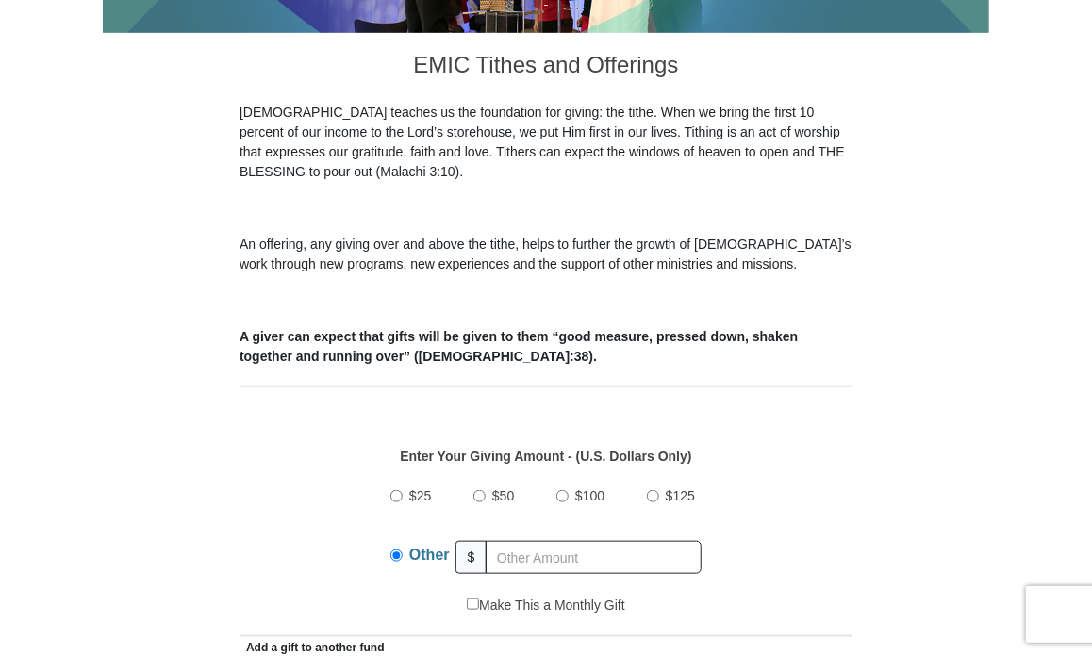
scroll to position [449, 0]
click at [502, 546] on input "text" at bounding box center [594, 557] width 216 height 33
click at [834, 453] on p "Enter Your Giving Amount - (U.S. Dollars Only)" at bounding box center [546, 457] width 593 height 20
click at [562, 491] on input "$100" at bounding box center [562, 496] width 12 height 12
radio input "true"
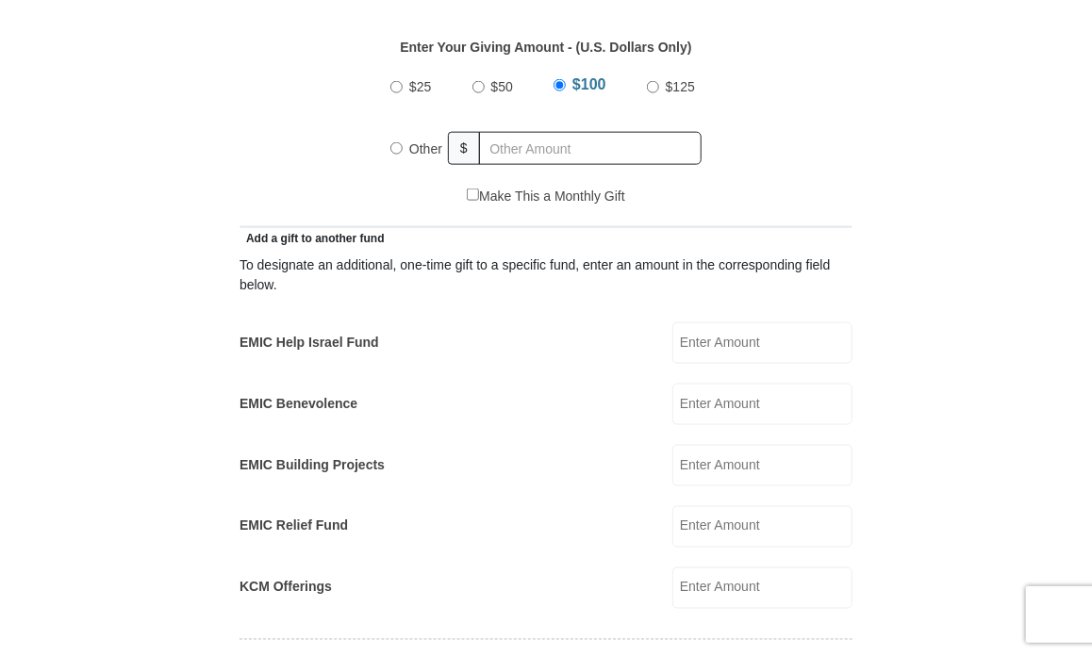
scroll to position [879, 0]
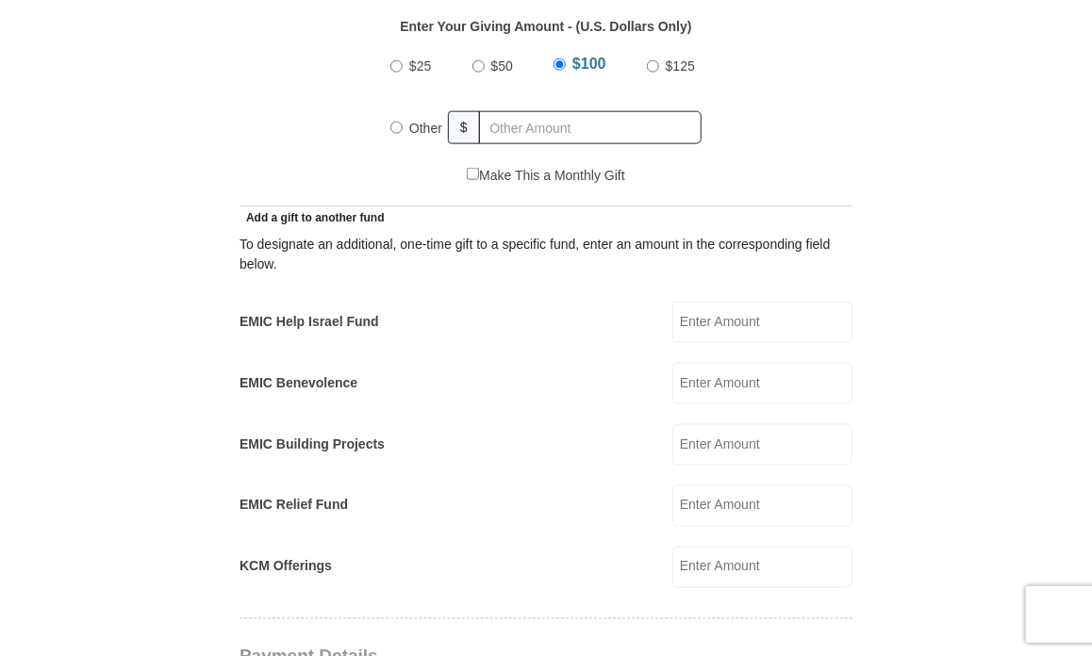
click at [396, 124] on input "Other" at bounding box center [396, 128] width 12 height 12
radio input "true"
click at [502, 124] on input "text" at bounding box center [594, 127] width 216 height 33
type input "100.00"
click at [683, 439] on input "EMIC Building Projects" at bounding box center [762, 444] width 180 height 41
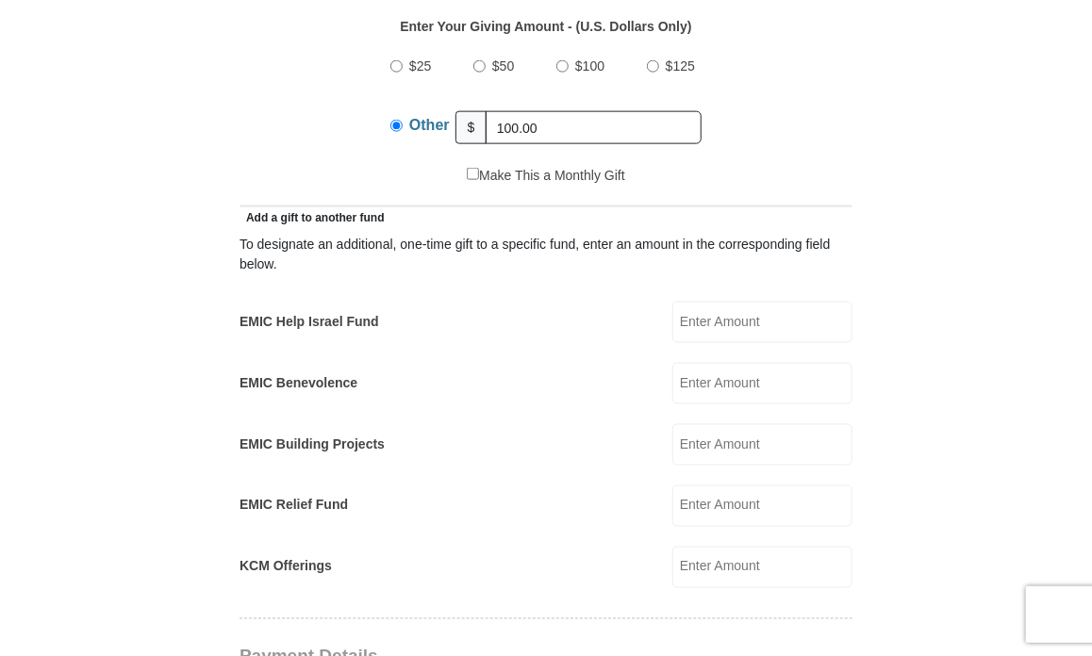
type input "100.00"
click at [543, 117] on input "100.00" at bounding box center [594, 127] width 216 height 33
type input "1"
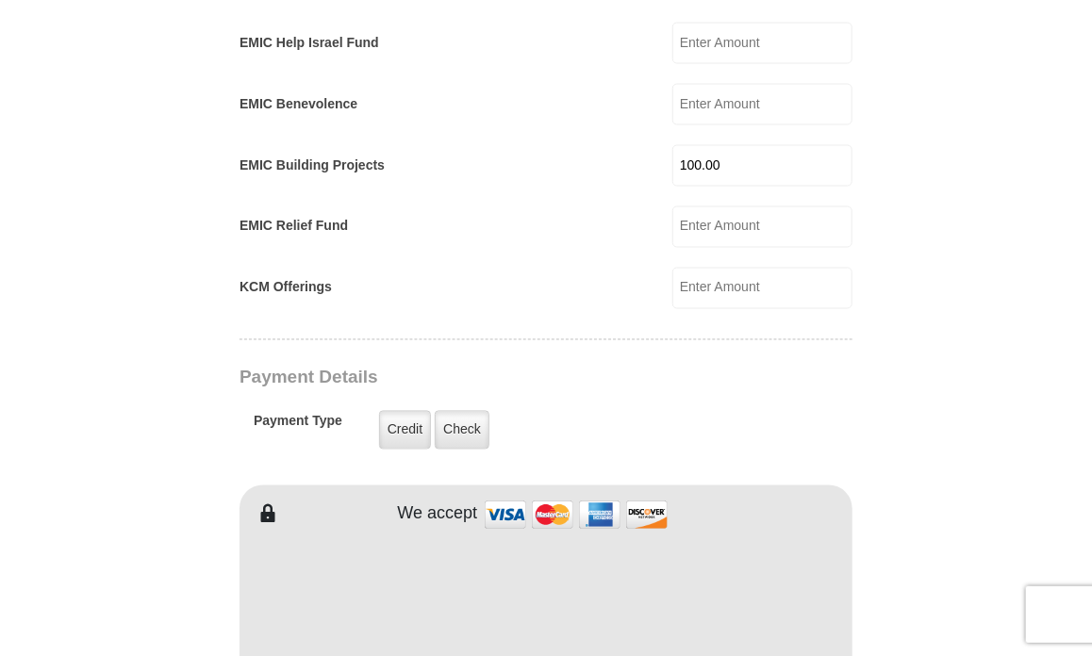
scroll to position [1232, 0]
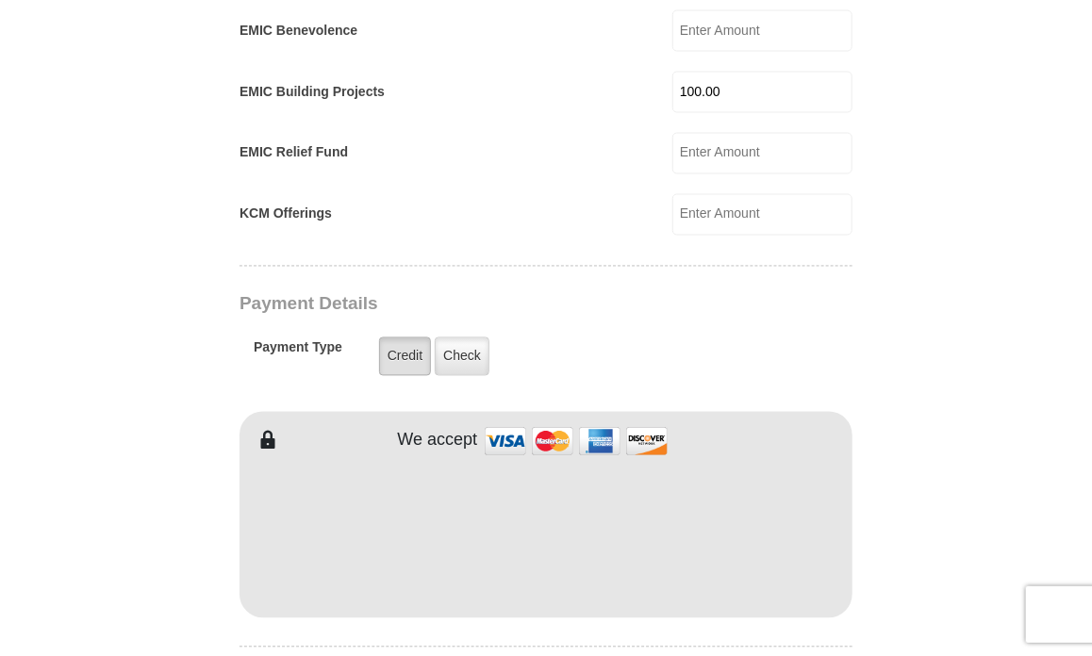
click at [391, 346] on label "Credit" at bounding box center [405, 357] width 52 height 39
click at [0, 0] on input "Credit" at bounding box center [0, 0] width 0 height 0
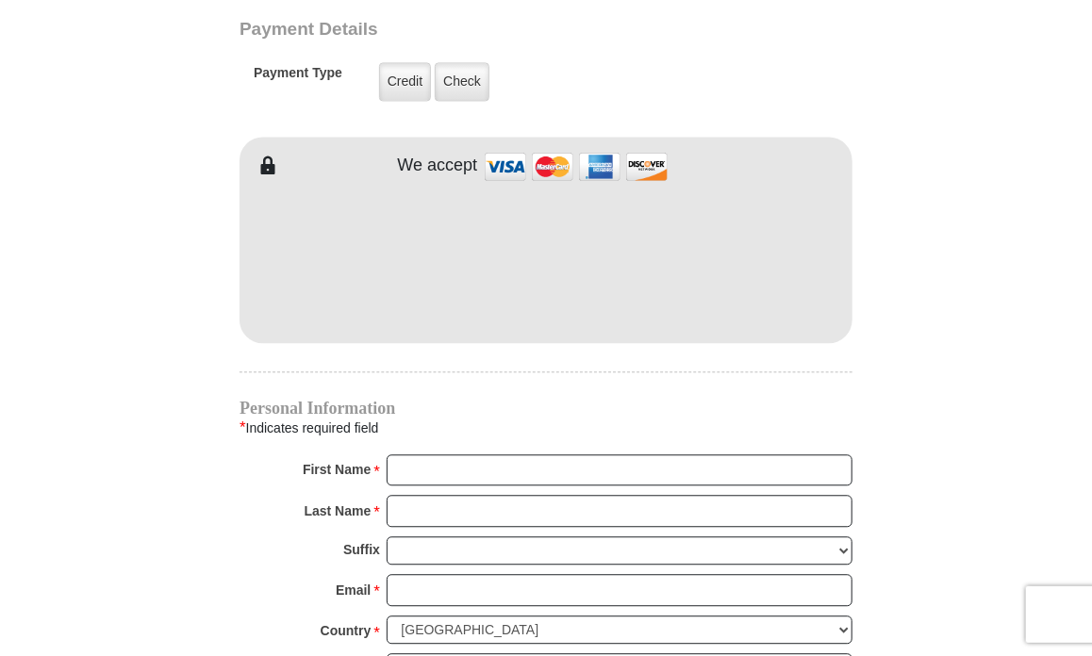
scroll to position [1567, 0]
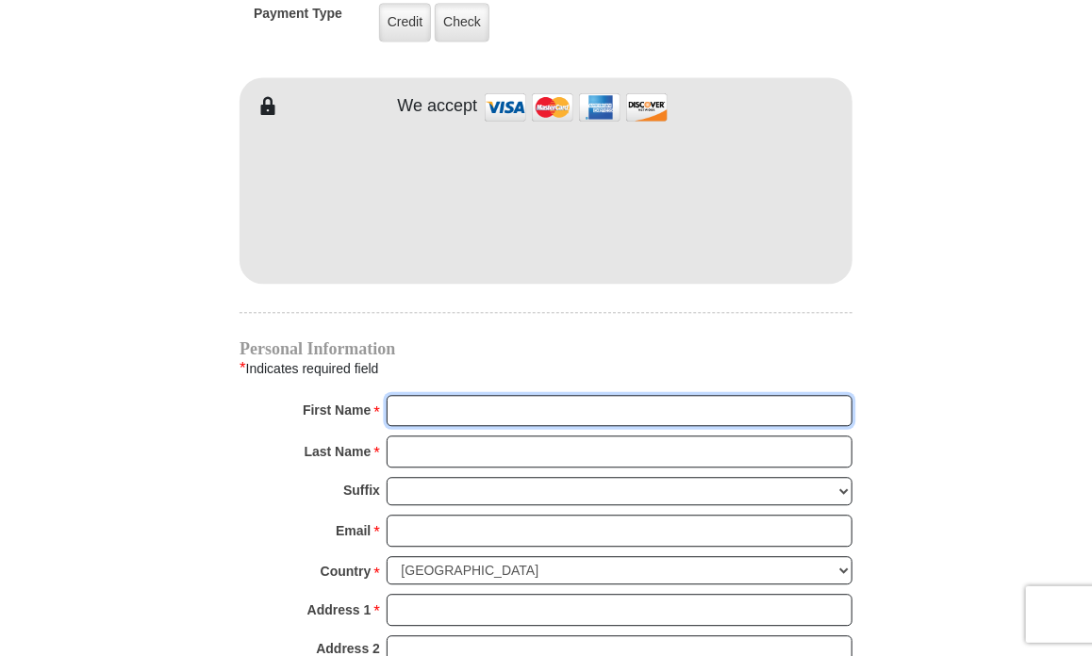
click at [468, 401] on input "First Name *" at bounding box center [620, 411] width 466 height 32
type input "Michel"
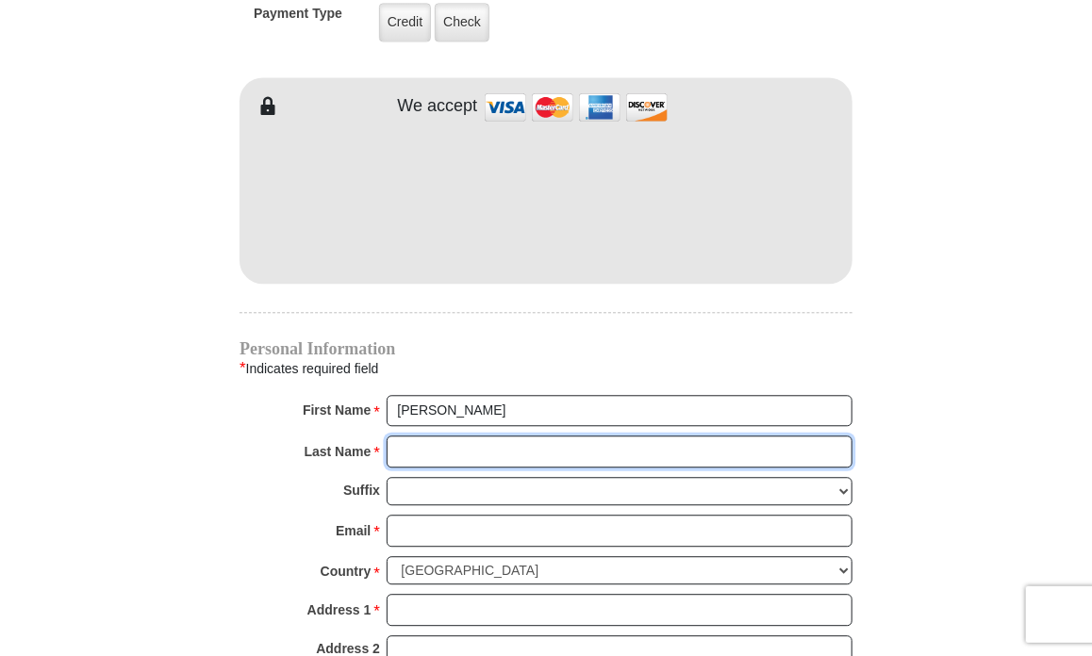
click at [433, 444] on input "Last Name *" at bounding box center [620, 452] width 466 height 32
type input "Barnick"
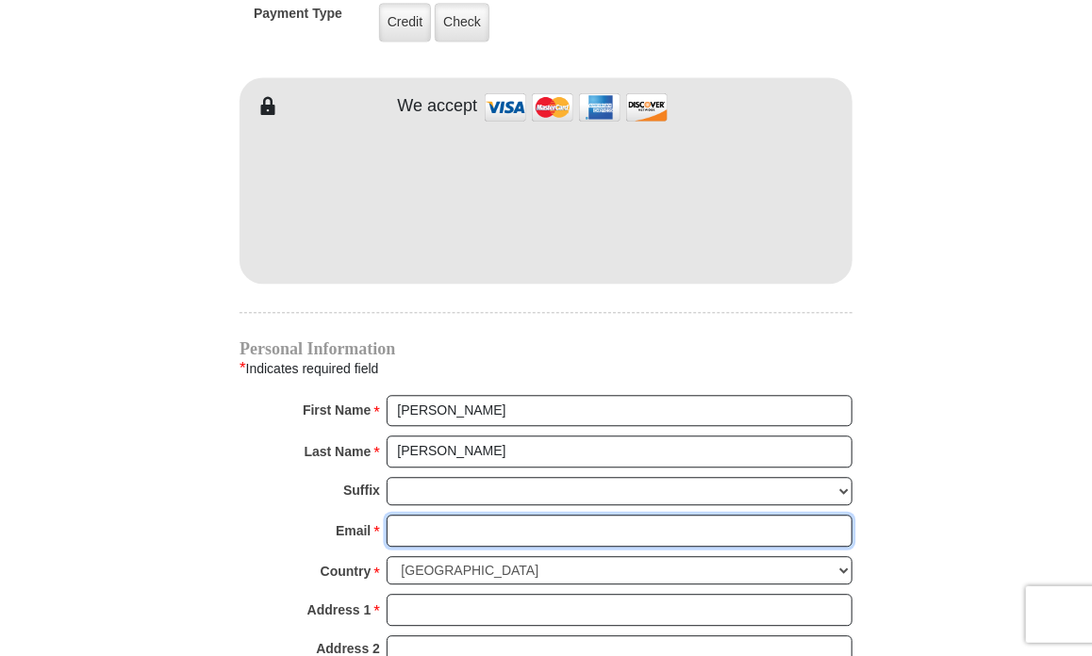
click at [412, 515] on input "Email *" at bounding box center [620, 531] width 466 height 32
type input "mmabarn@aol.com"
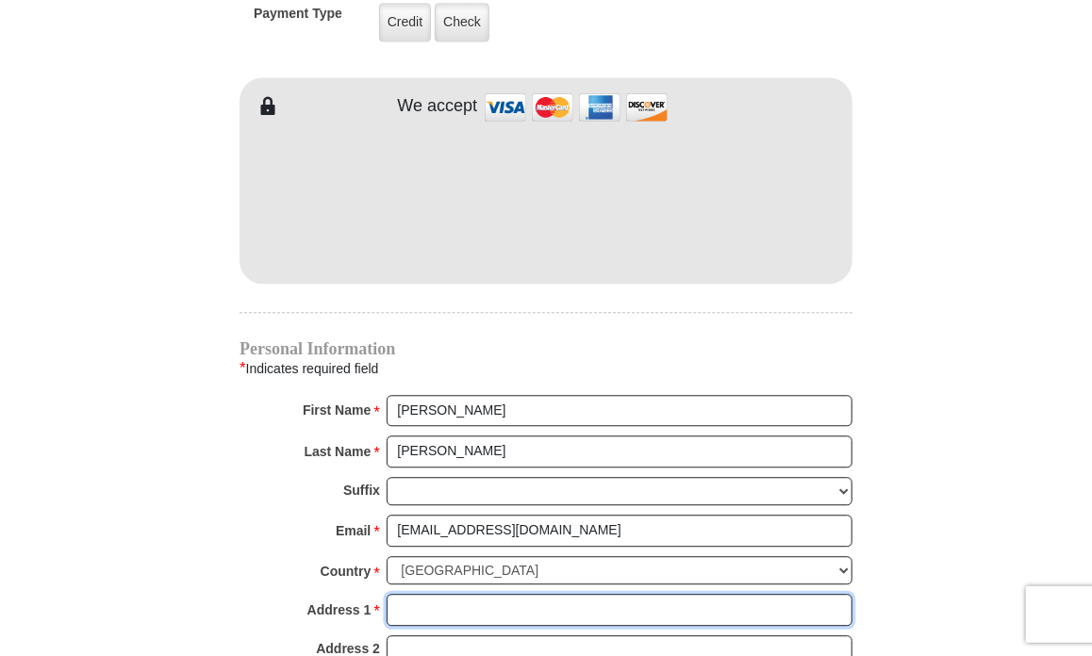
click at [405, 603] on input "Address 1 *" at bounding box center [620, 610] width 466 height 32
type input "4707 Mystic Ct., NE"
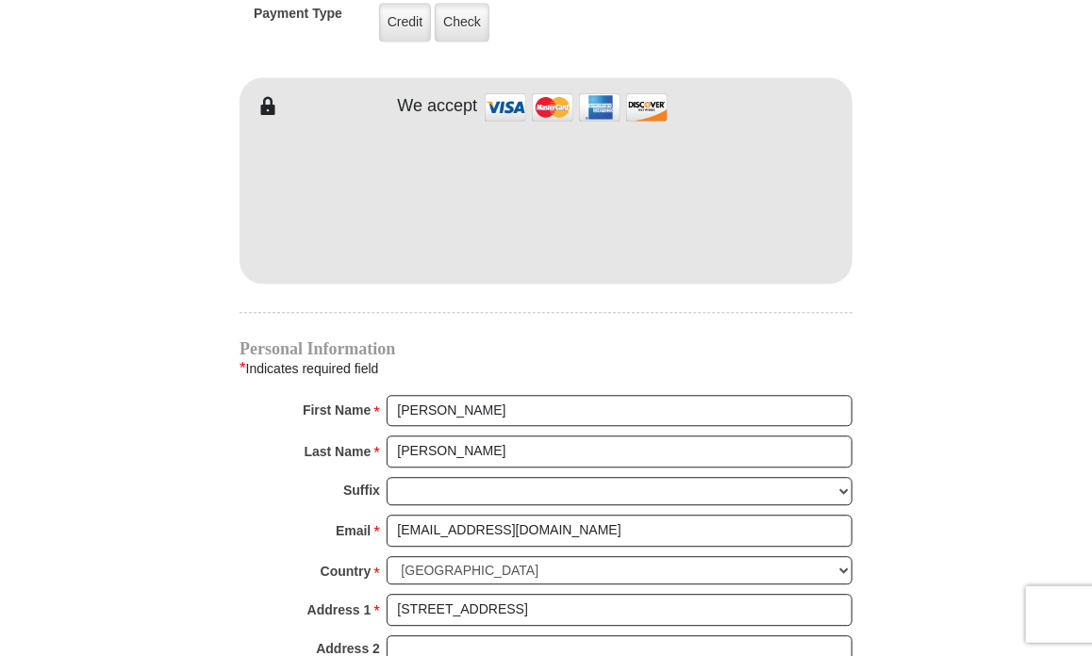
type input "Roswell"
select select "GA"
type input "30075"
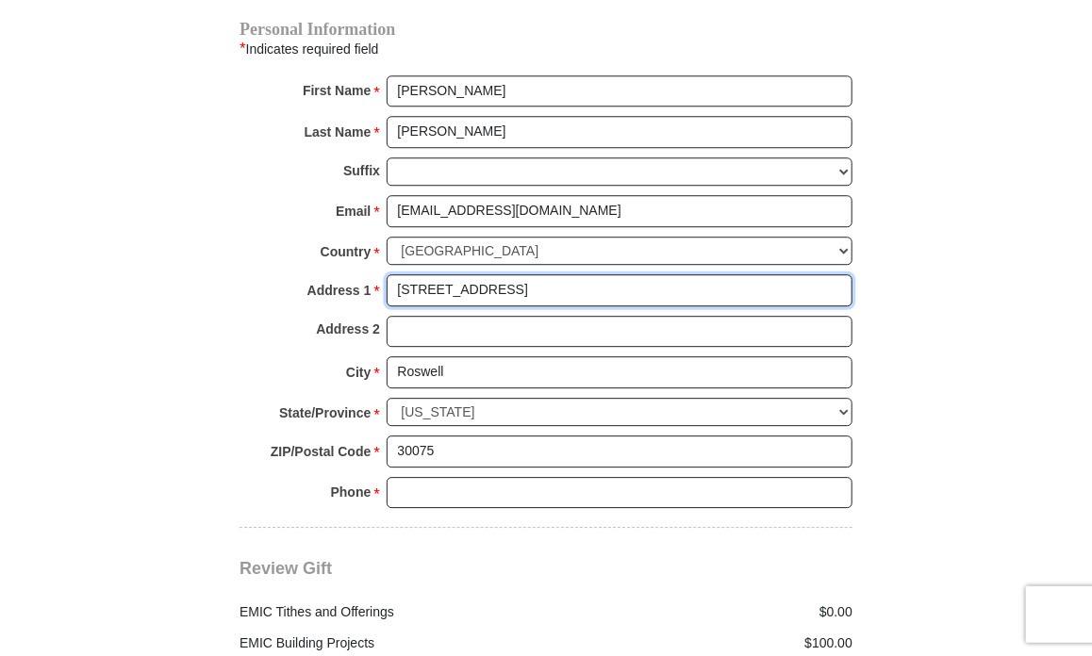
scroll to position [1899, 0]
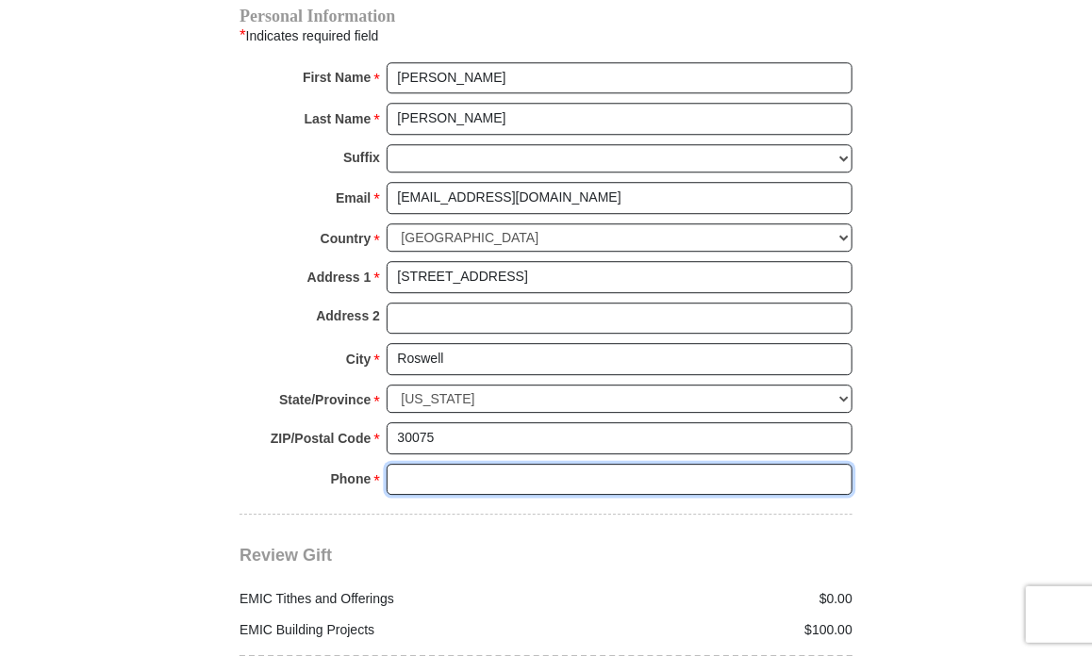
click at [415, 467] on input "Phone * *" at bounding box center [620, 480] width 466 height 32
type input "6785755575"
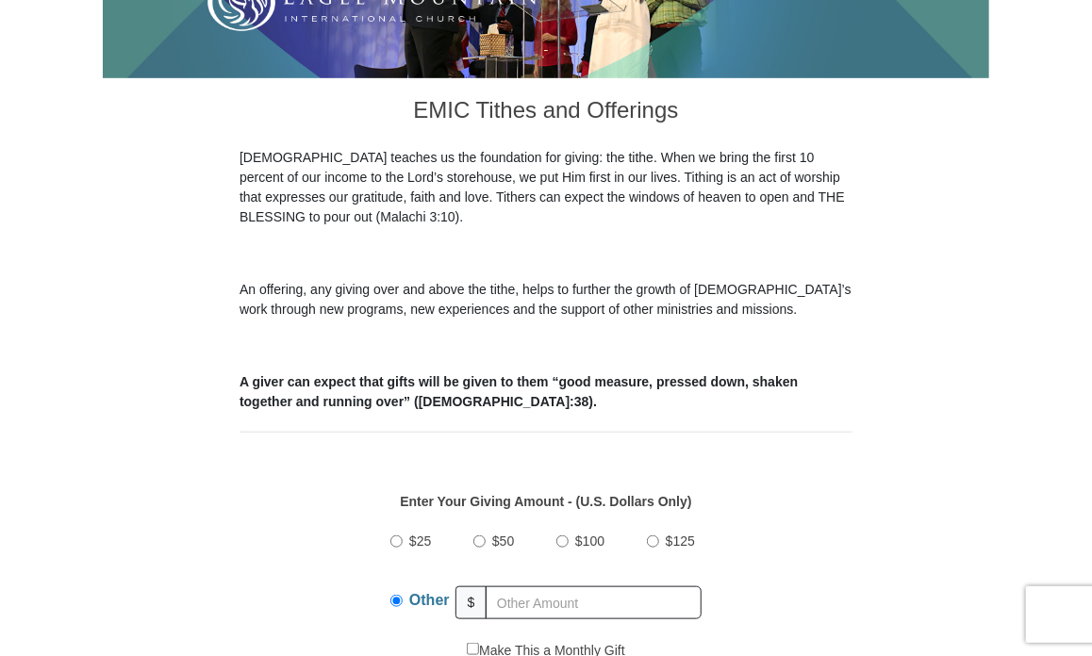
scroll to position [460, 0]
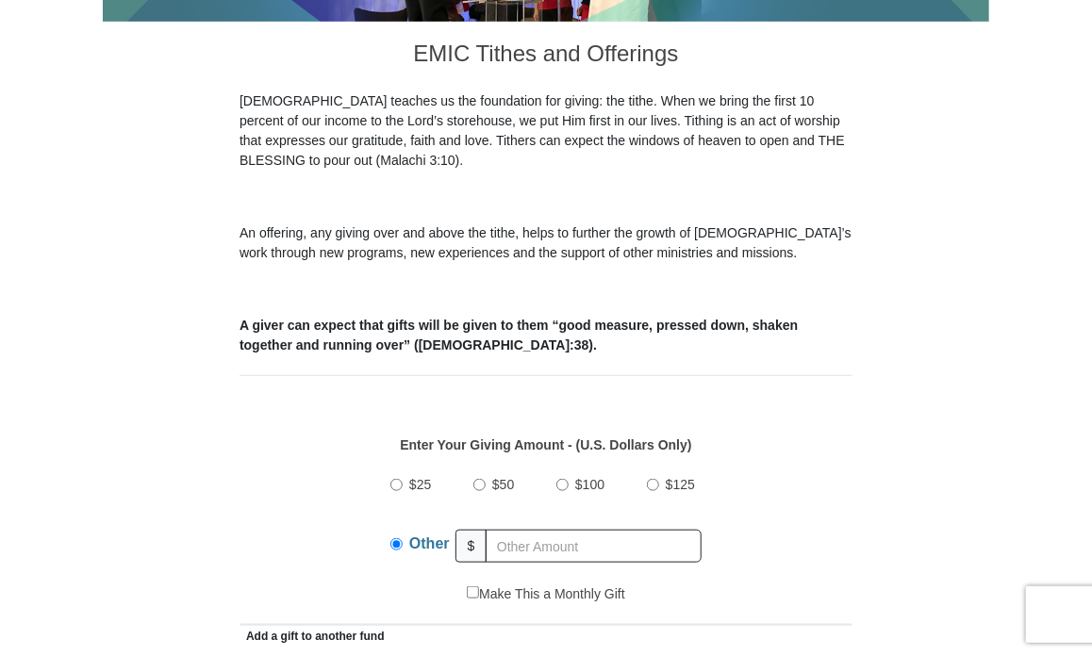
click at [482, 481] on input "$50" at bounding box center [479, 485] width 12 height 12
radio input "true"
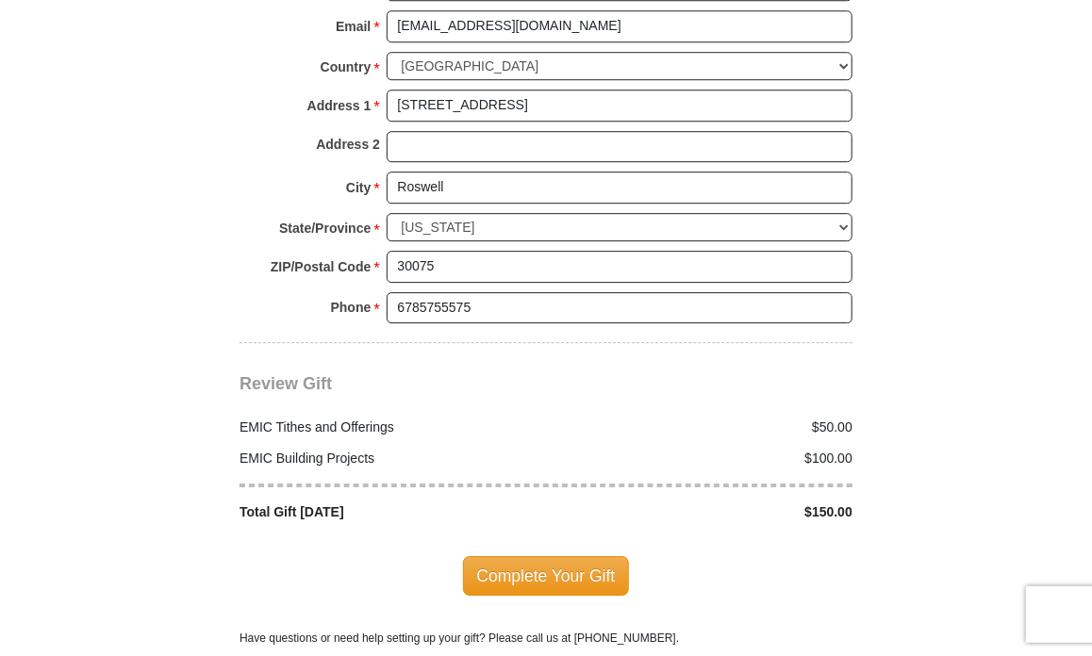
scroll to position [2111, 0]
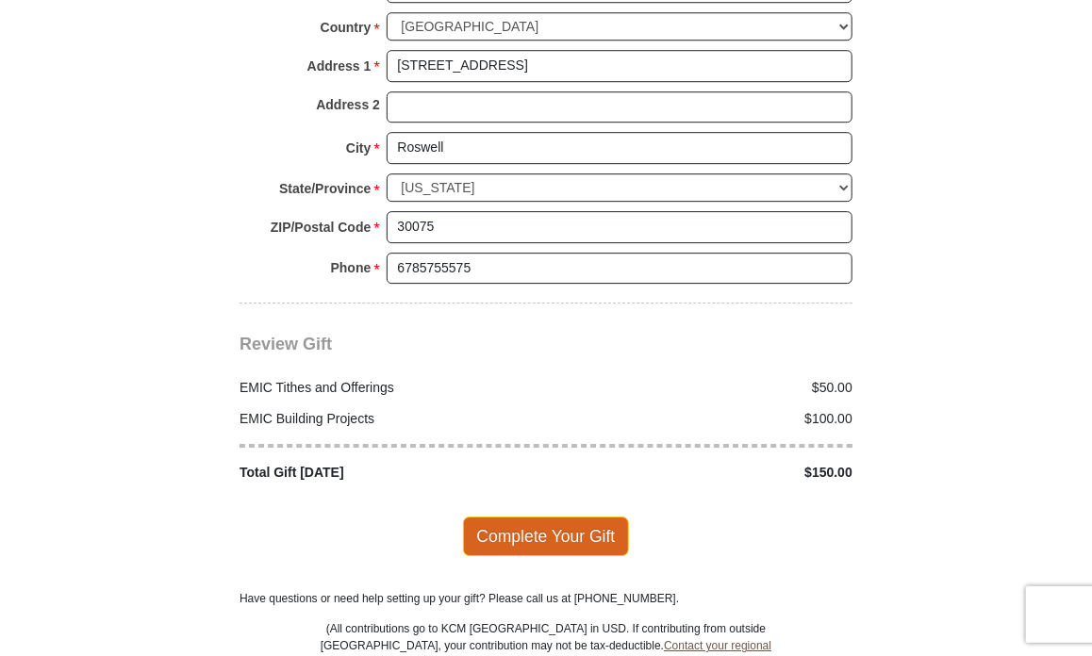
click at [543, 527] on span "Complete Your Gift" at bounding box center [546, 537] width 167 height 40
